Goal: Find specific page/section: Find specific page/section

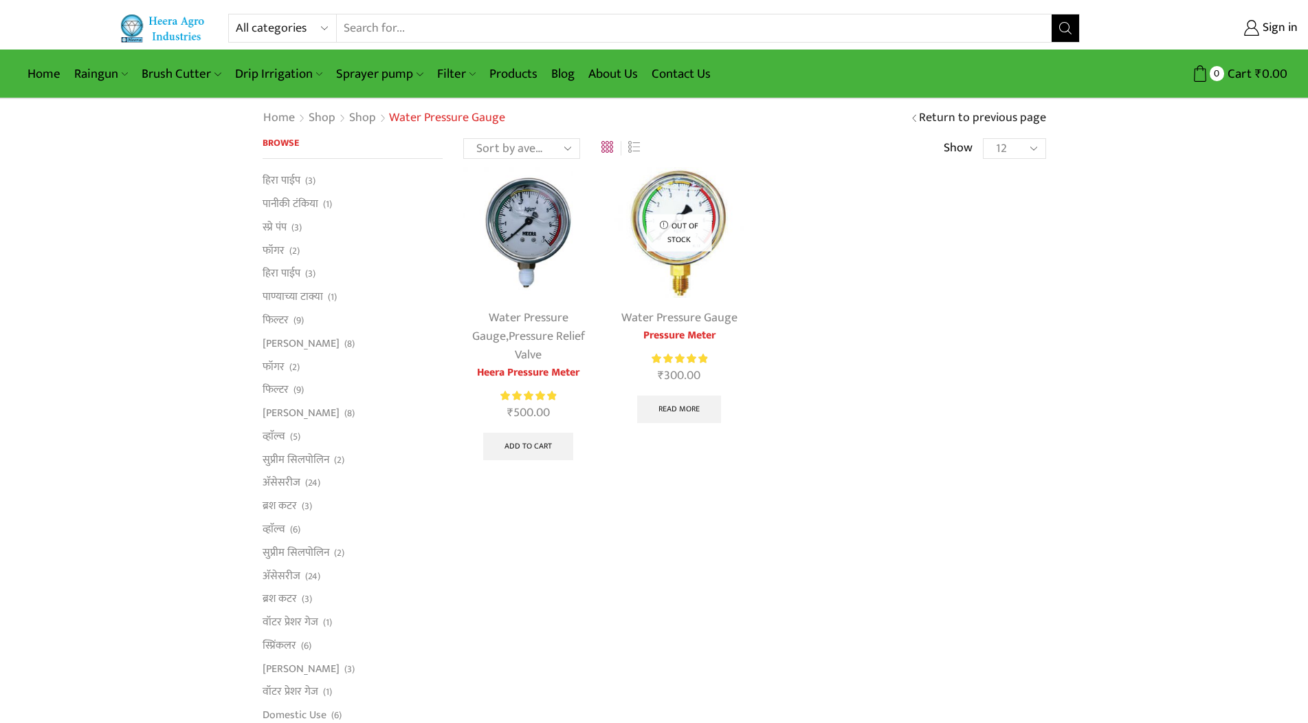
click at [835, 294] on div "Water Pressure Gauge , Pressure Relief Valve Heera Pressure Meter Rated 5.00 ou…" at bounding box center [755, 328] width 604 height 322
drag, startPoint x: 683, startPoint y: 220, endPoint x: 705, endPoint y: 237, distance: 27.9
click at [705, 237] on p "Out of stock" at bounding box center [679, 232] width 65 height 36
click at [683, 241] on p "Out of stock" at bounding box center [679, 232] width 65 height 36
drag, startPoint x: 673, startPoint y: 225, endPoint x: 707, endPoint y: 239, distance: 36.4
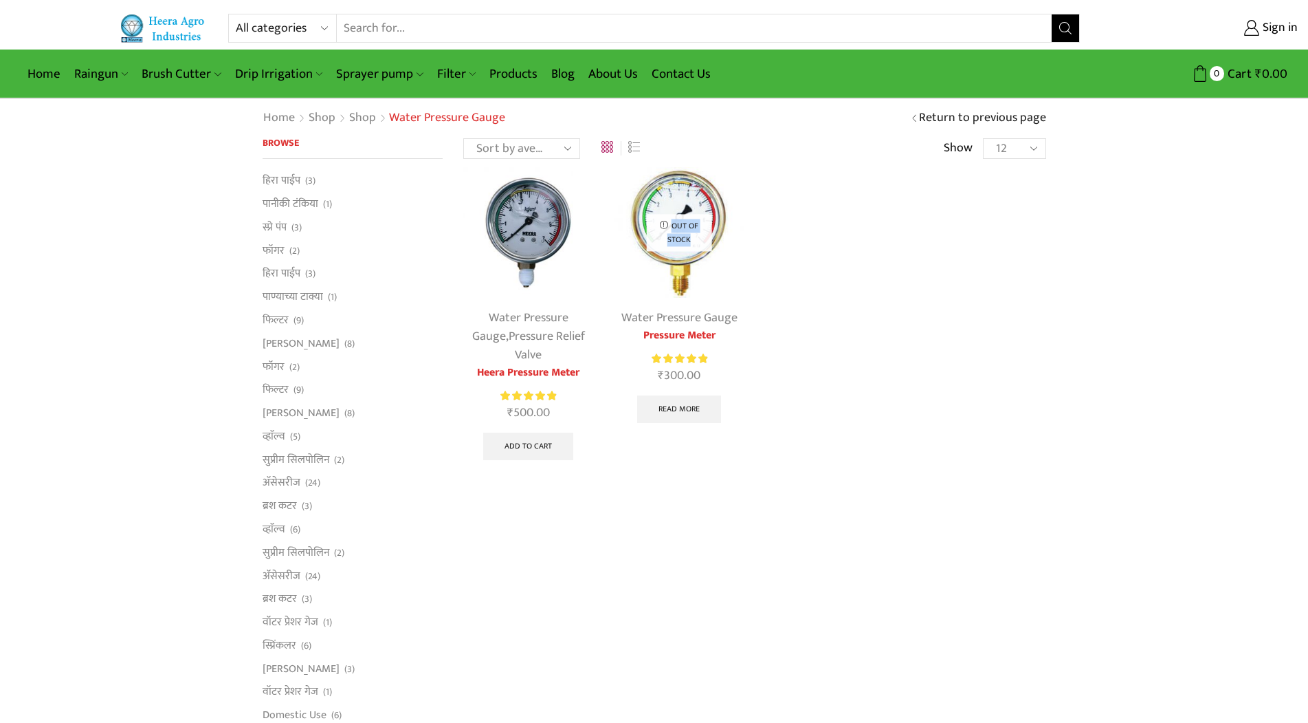
click at [707, 239] on p "Out of stock" at bounding box center [679, 232] width 65 height 36
click at [806, 234] on div "Water Pressure Gauge , Pressure Relief Valve Heera Pressure Meter Rated 5.00 ou…" at bounding box center [755, 328] width 604 height 322
click at [887, 297] on div "Water Pressure Gauge , Pressure Relief Valve Heera Pressure Meter Rated 5.00 ou…" at bounding box center [755, 328] width 604 height 322
click at [275, 349] on link "[PERSON_NAME]" at bounding box center [301, 342] width 77 height 23
